Goal: Contribute content: Add original content to the website for others to see

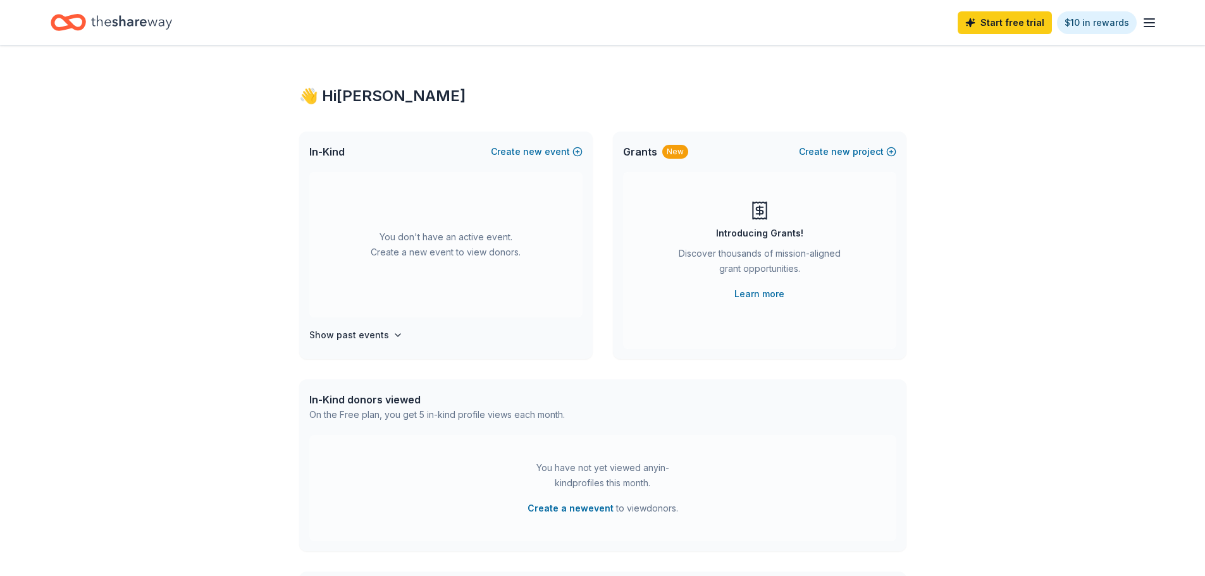
click at [1150, 30] on icon "button" at bounding box center [1148, 22] width 15 height 15
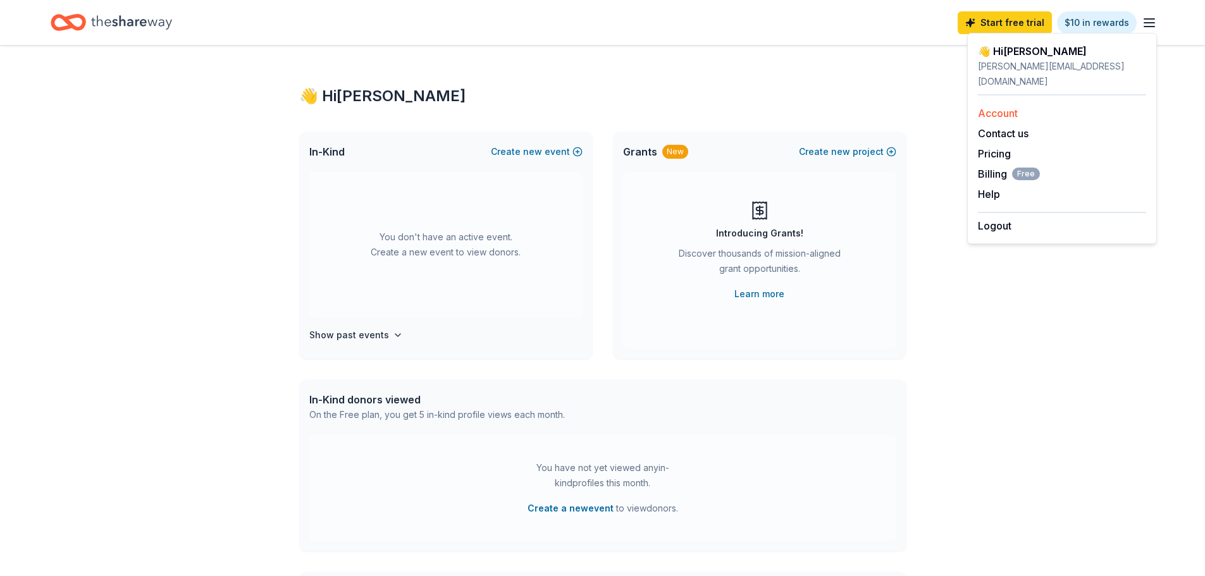
click at [1016, 107] on link "Account" at bounding box center [998, 113] width 40 height 13
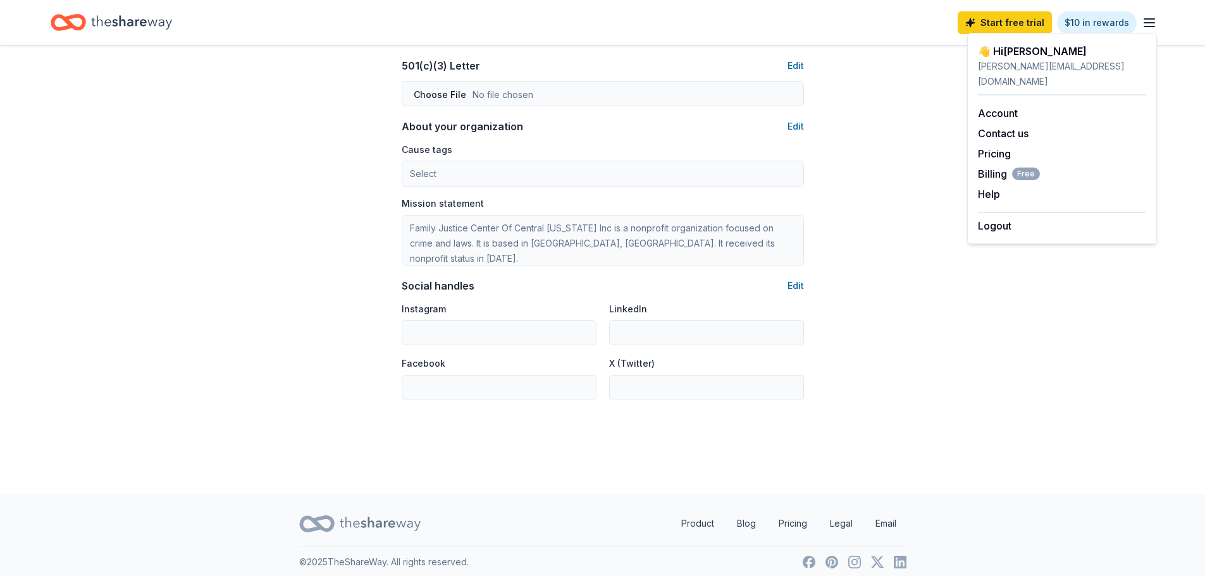
scroll to position [689, 0]
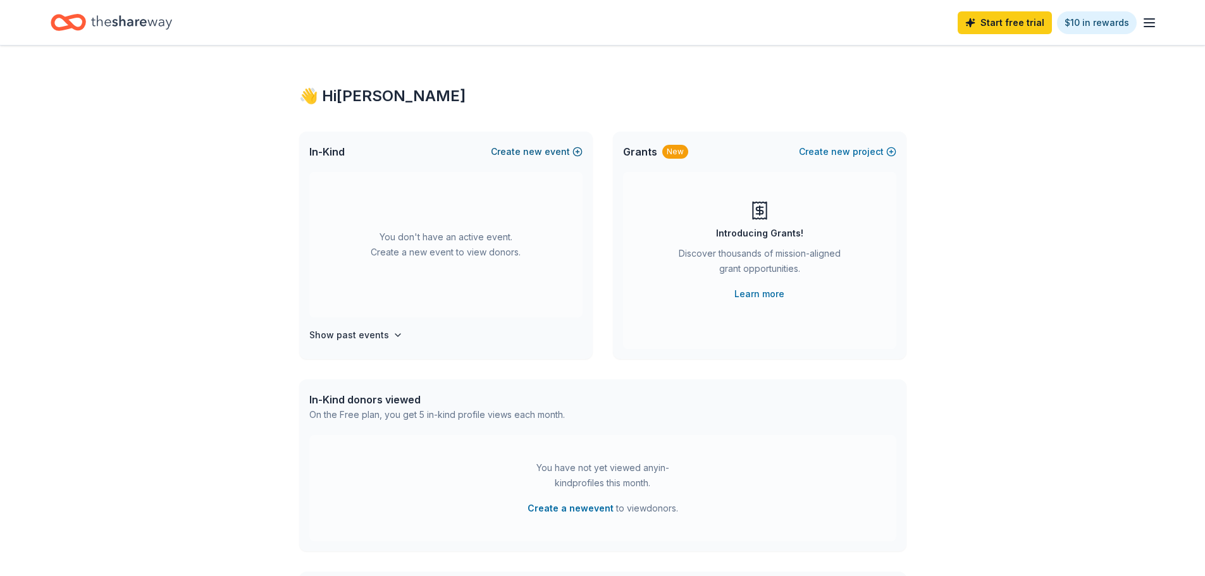
click at [534, 148] on span "new" at bounding box center [532, 151] width 19 height 15
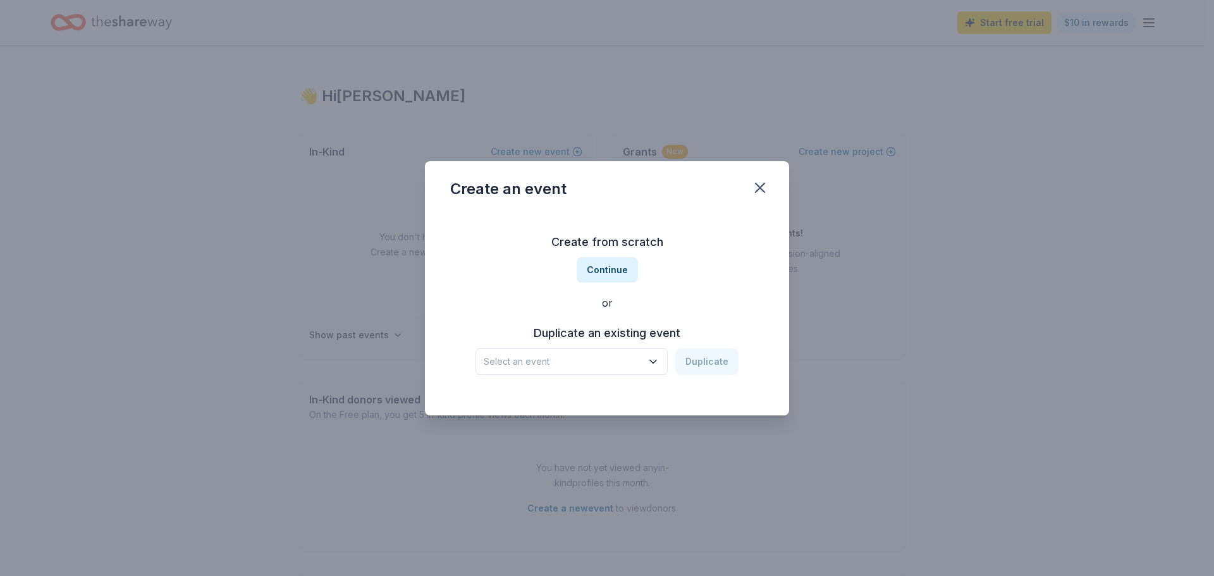
click at [640, 367] on span "Select an event" at bounding box center [563, 361] width 158 height 15
click at [609, 269] on button "Continue" at bounding box center [607, 269] width 61 height 25
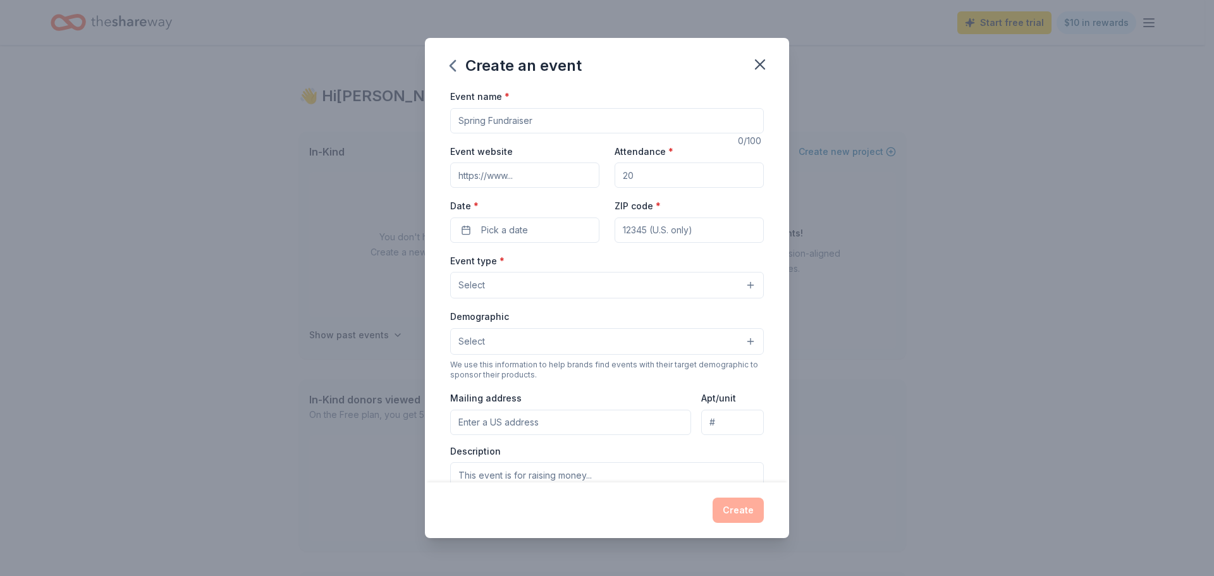
click at [561, 123] on input "Event name *" at bounding box center [607, 120] width 314 height 25
type input "5th Annual Bayou Boil for Justice"
click at [648, 180] on input "Attendance *" at bounding box center [689, 175] width 149 height 25
type input "200"
click at [543, 230] on button "Pick a date" at bounding box center [524, 230] width 149 height 25
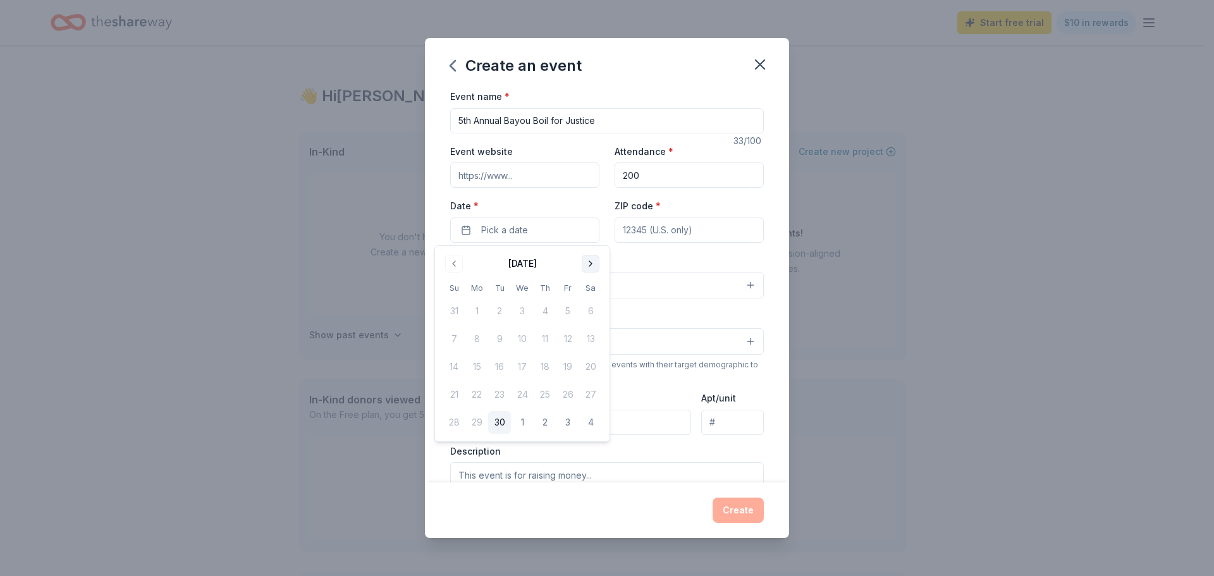
click at [587, 263] on button "Go to next month" at bounding box center [591, 264] width 18 height 18
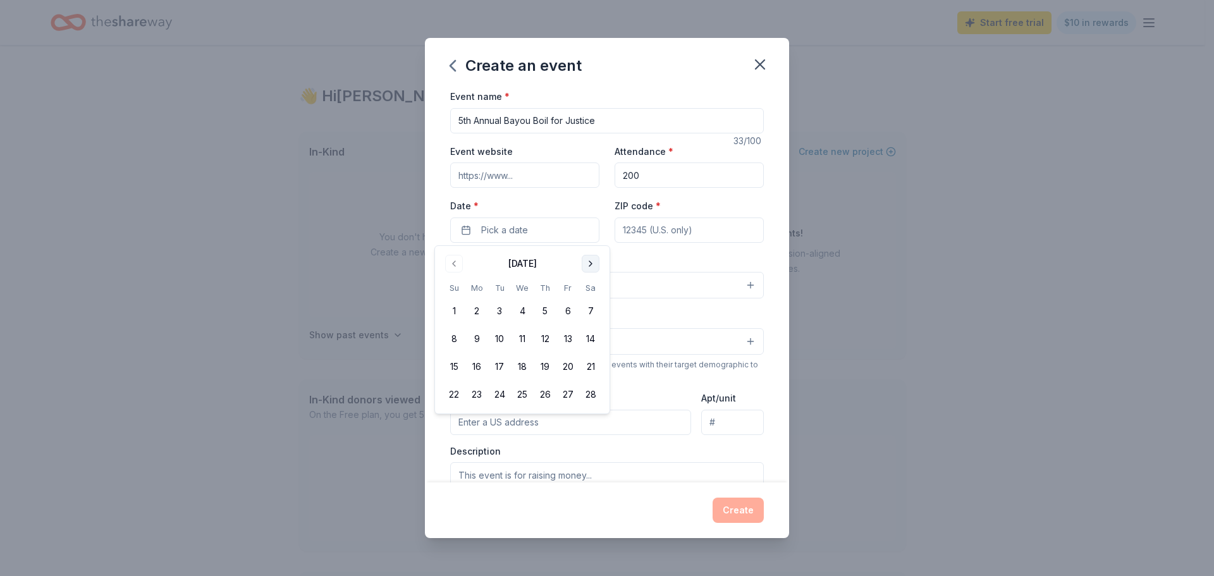
click at [587, 263] on button "Go to next month" at bounding box center [591, 264] width 18 height 18
click at [543, 393] on button "23" at bounding box center [545, 394] width 23 height 23
click at [634, 234] on input "ZIP code *" at bounding box center [689, 230] width 149 height 25
type input "71303"
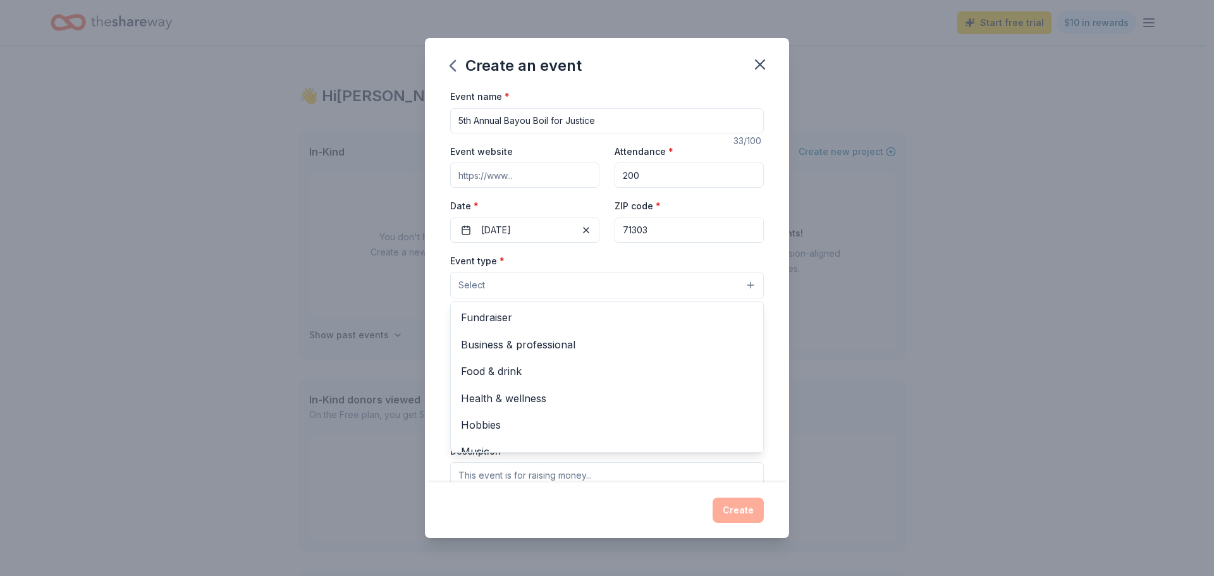
click at [503, 285] on button "Select" at bounding box center [607, 285] width 314 height 27
click at [498, 318] on span "Fundraiser" at bounding box center [607, 317] width 292 height 16
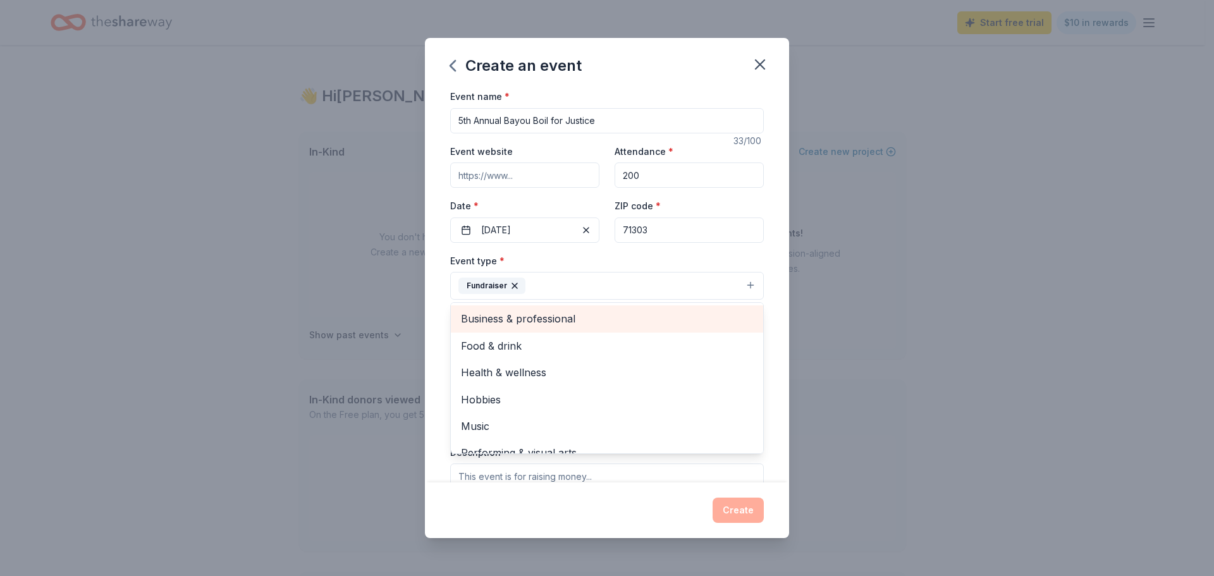
click at [548, 324] on span "Business & professional" at bounding box center [607, 318] width 292 height 16
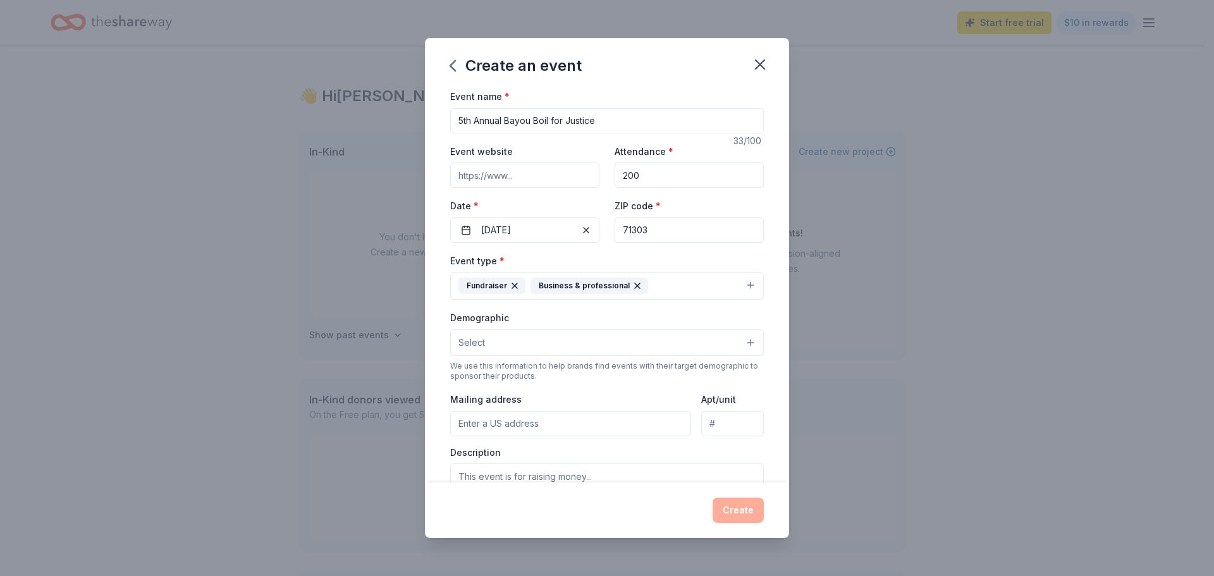
click at [632, 290] on icon "button" at bounding box center [637, 286] width 10 height 10
click at [511, 338] on button "Select" at bounding box center [607, 342] width 314 height 27
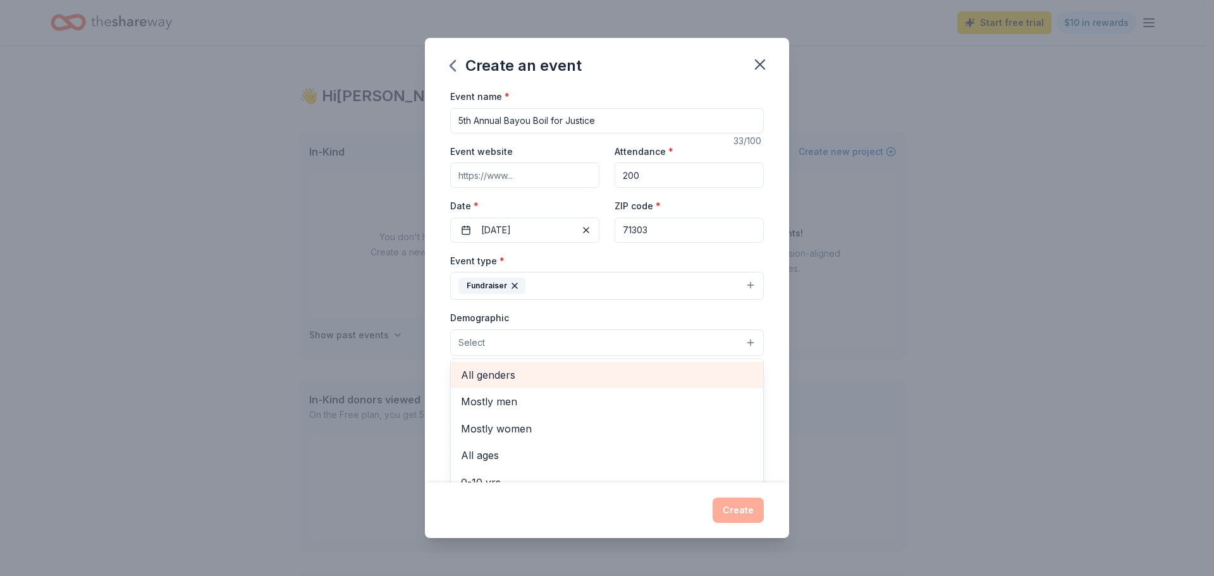
click at [496, 382] on span "All genders" at bounding box center [607, 375] width 292 height 16
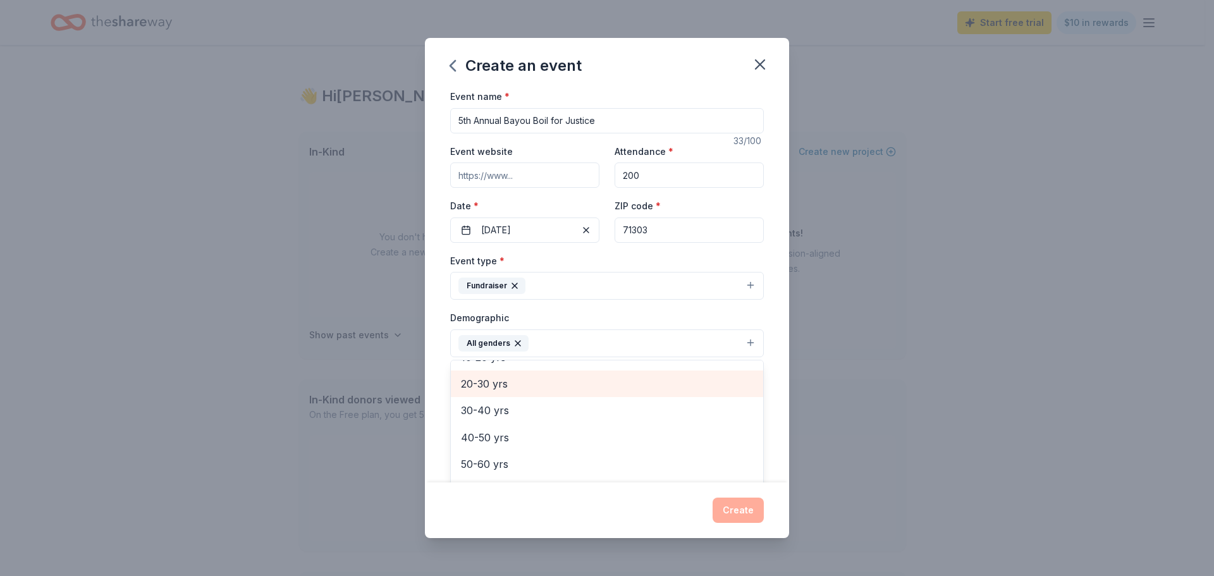
click at [501, 386] on span "20-30 yrs" at bounding box center [607, 384] width 292 height 16
click at [501, 386] on span "30-40 yrs" at bounding box center [607, 384] width 292 height 16
click at [499, 387] on span "40-50 yrs" at bounding box center [607, 387] width 292 height 16
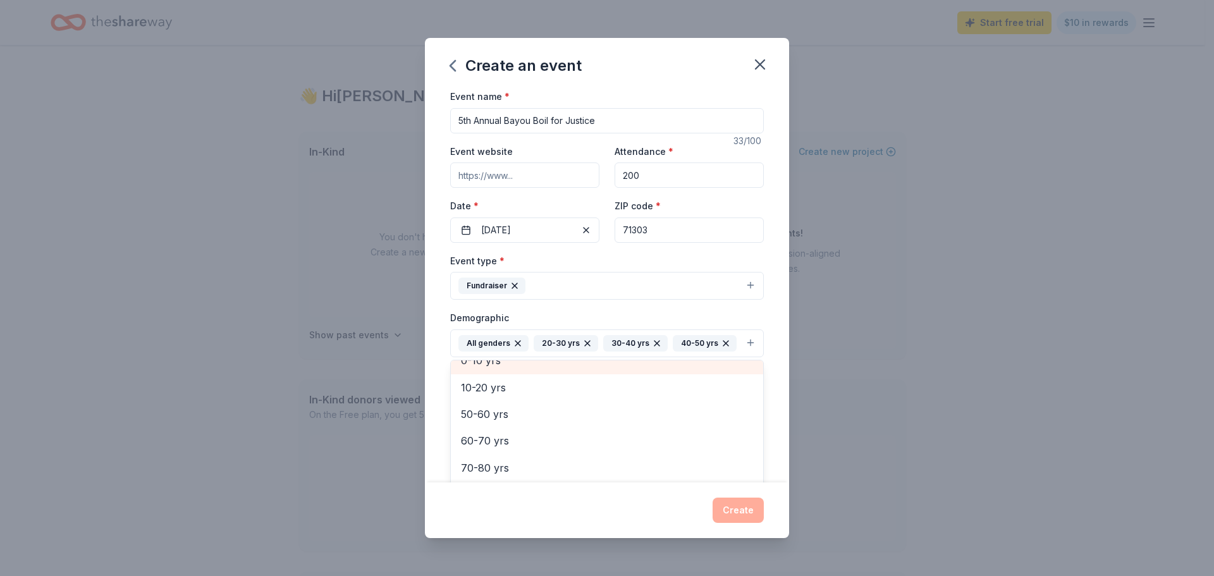
click at [499, 369] on span "0-10 yrs" at bounding box center [607, 360] width 292 height 16
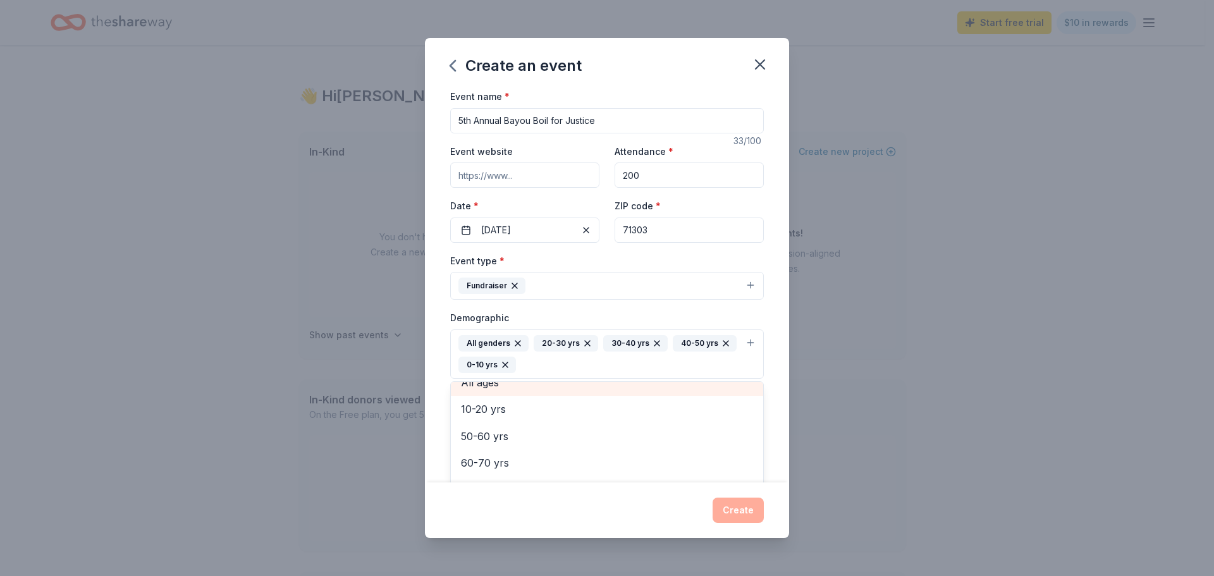
scroll to position [69, 0]
click at [510, 362] on icon "button" at bounding box center [505, 365] width 10 height 10
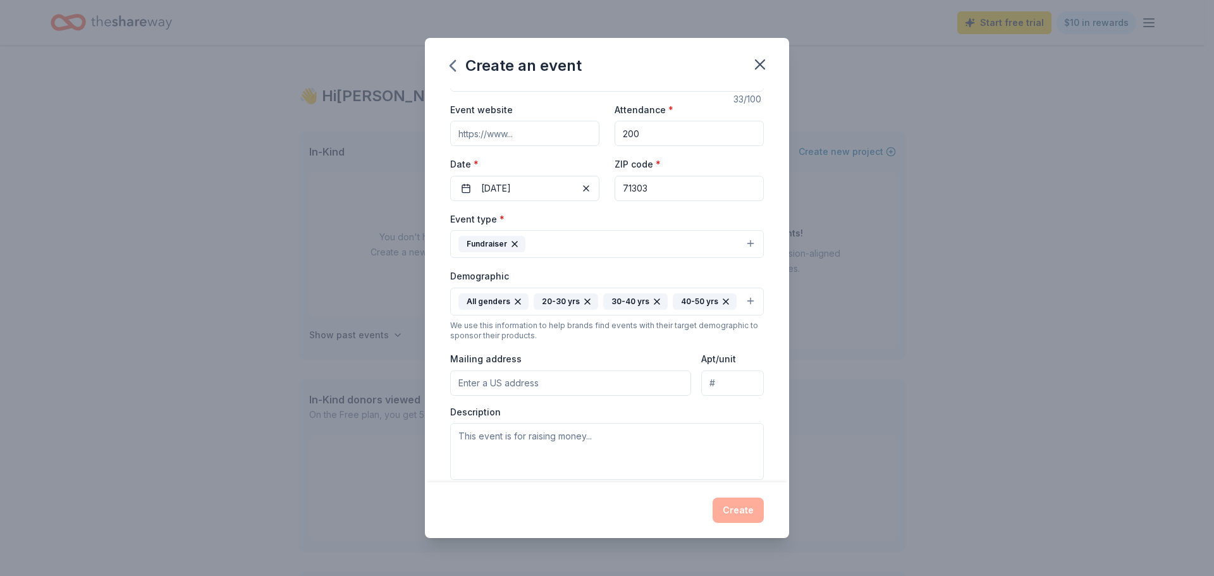
scroll to position [63, 0]
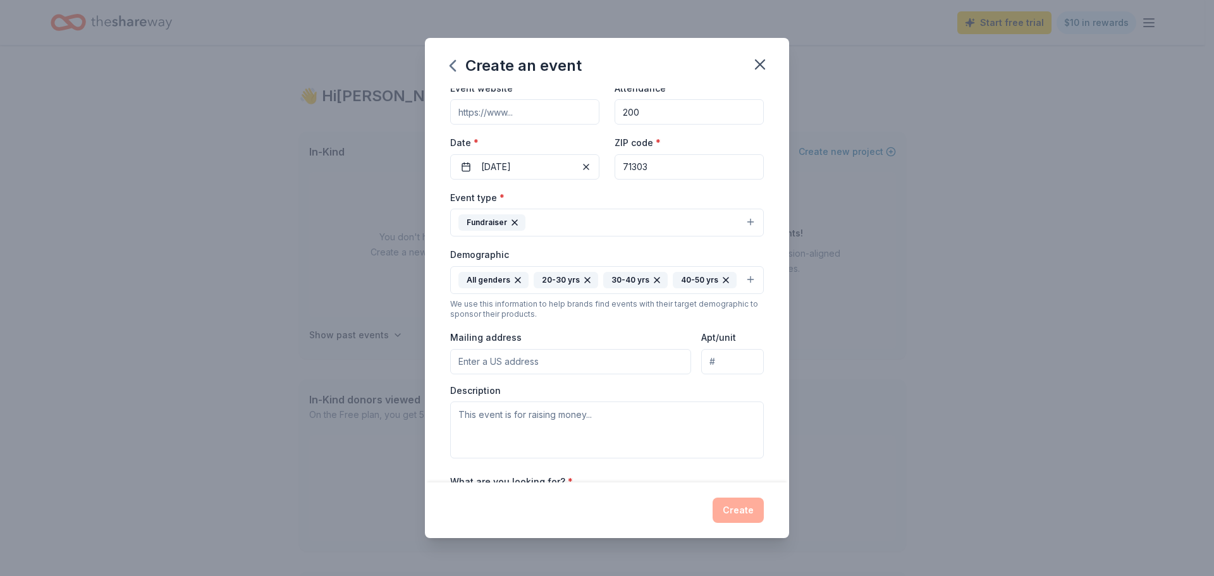
click at [541, 374] on input "Mailing address" at bounding box center [570, 361] width 241 height 25
type input "[STREET_ADDRESS]"
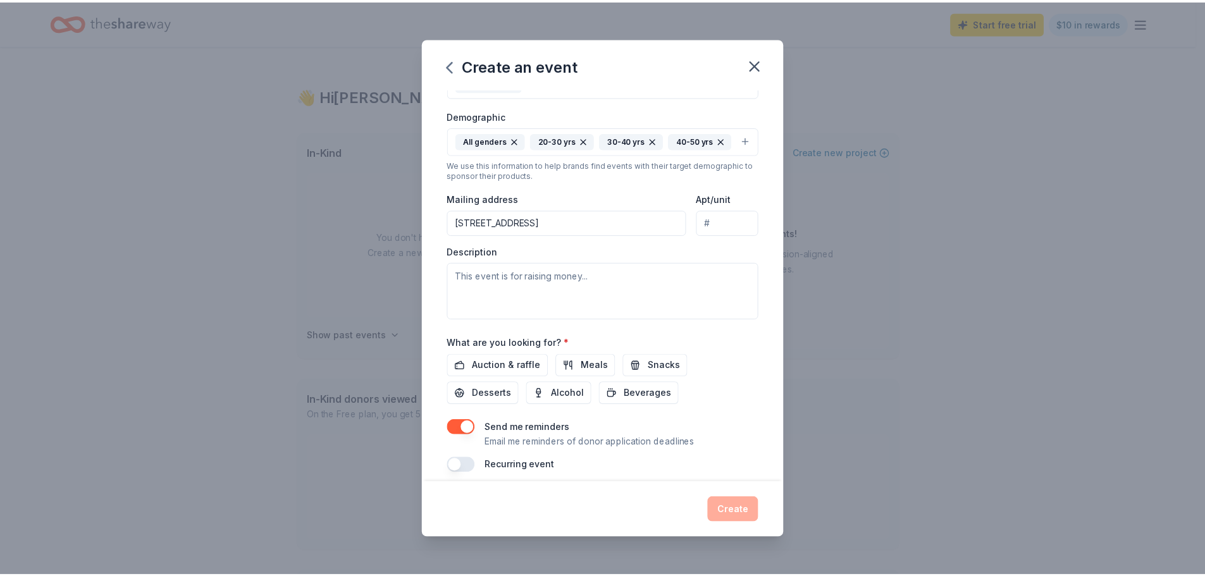
scroll to position [235, 0]
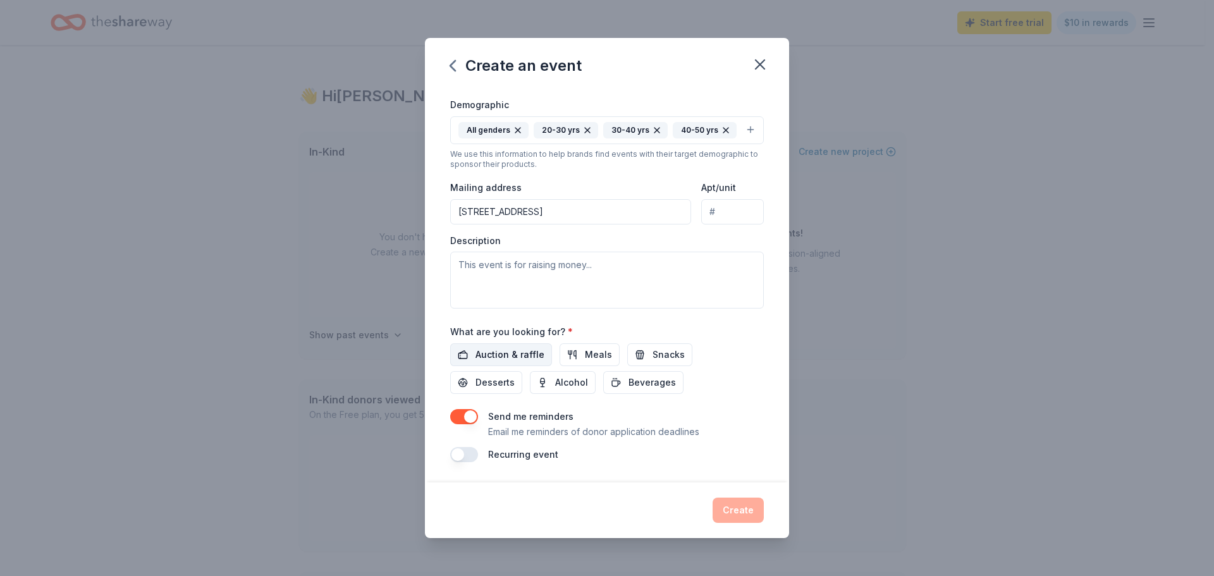
click at [520, 355] on span "Auction & raffle" at bounding box center [510, 354] width 69 height 15
click at [737, 505] on button "Create" at bounding box center [738, 510] width 51 height 25
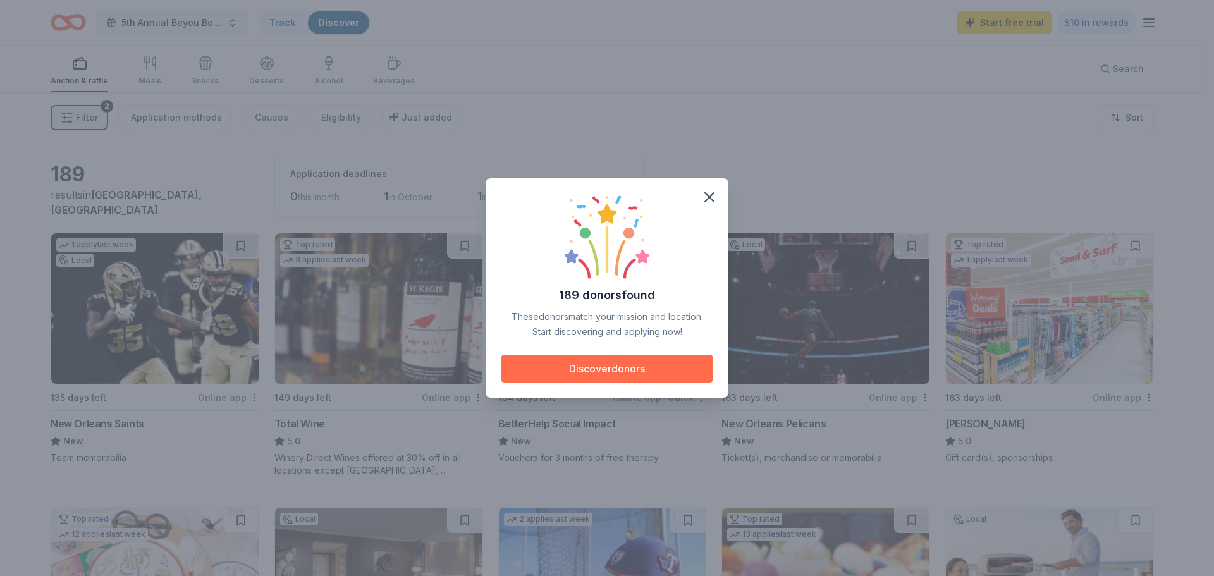
click at [660, 367] on button "Discover donors" at bounding box center [607, 369] width 212 height 28
